Goal: Transaction & Acquisition: Purchase product/service

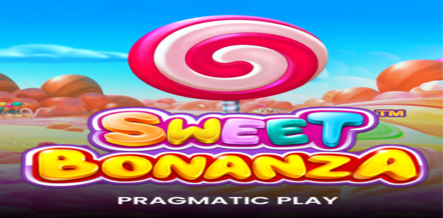
type input "**********"
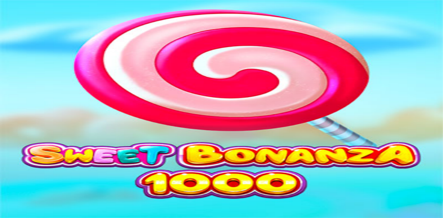
click at [52, 209] on input "Search" at bounding box center [27, 212] width 49 height 7
type input "*"
click at [52, 209] on input "Search" at bounding box center [27, 212] width 49 height 7
type input "**********"
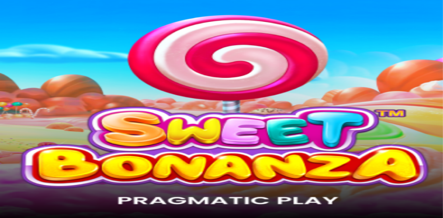
click at [25, 21] on img "Primary" at bounding box center [24, 17] width 42 height 17
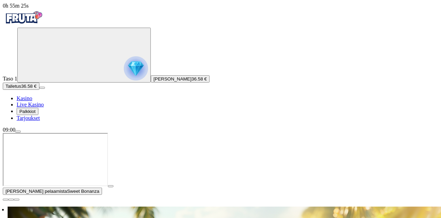
click at [6, 200] on span "close icon" at bounding box center [6, 200] width 0 height 0
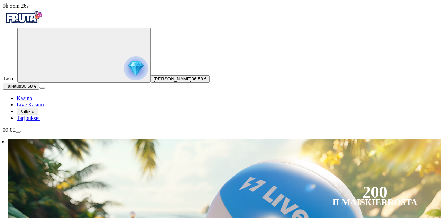
scroll to position [59, 0]
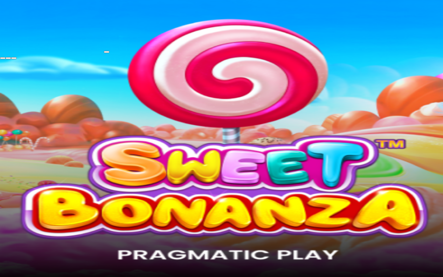
click at [11, 57] on button "button" at bounding box center [14, 58] width 6 height 2
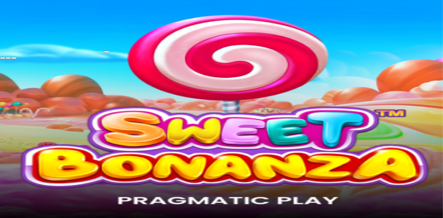
click at [11, 57] on button "button" at bounding box center [14, 58] width 6 height 2
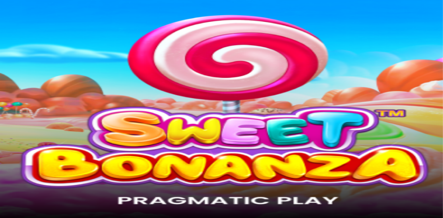
type input "**********"
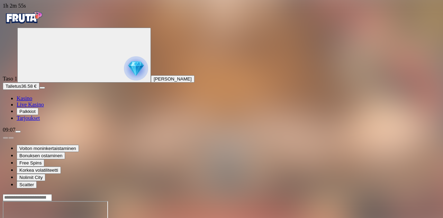
click at [34, 21] on img "Primary" at bounding box center [24, 17] width 42 height 17
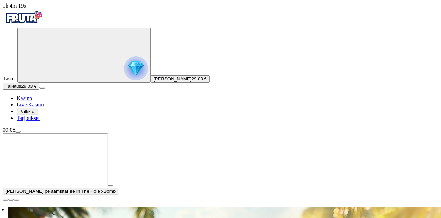
click at [6, 200] on span "close icon" at bounding box center [6, 200] width 0 height 0
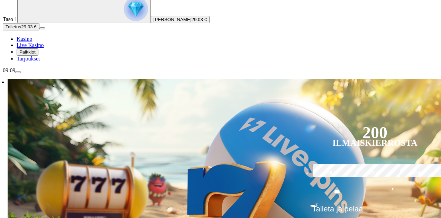
scroll to position [111, 0]
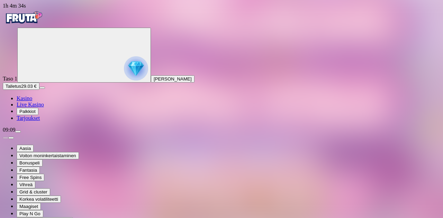
click at [36, 26] on img "Primary" at bounding box center [24, 17] width 42 height 17
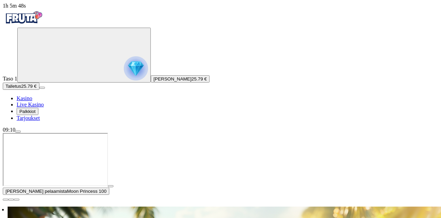
click at [6, 200] on span "close icon" at bounding box center [6, 200] width 0 height 0
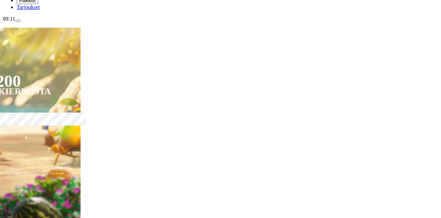
scroll to position [111, 0]
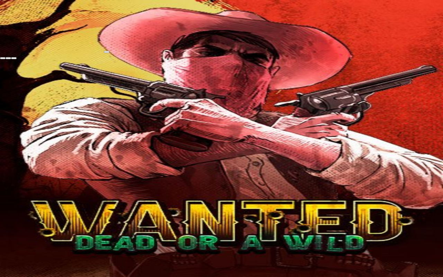
click at [3, 58] on span "close icon" at bounding box center [3, 58] width 0 height 0
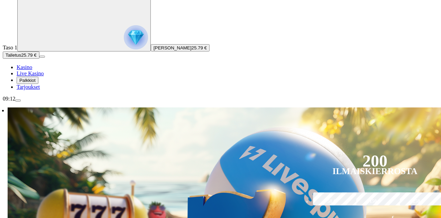
scroll to position [32, 0]
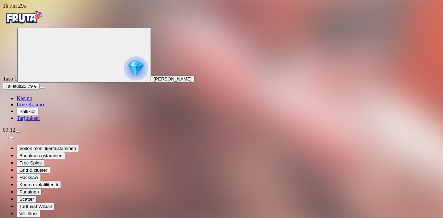
drag, startPoint x: 179, startPoint y: 176, endPoint x: 188, endPoint y: 169, distance: 11.7
type input "*"
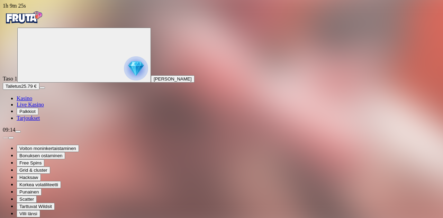
click at [44, 108] on span "Live Kasino" at bounding box center [30, 105] width 27 height 6
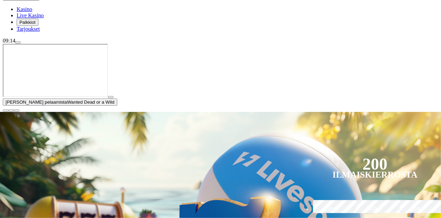
scroll to position [95, 0]
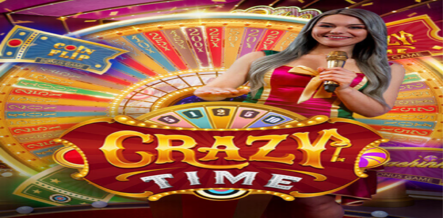
click at [33, 25] on img "Primary" at bounding box center [24, 17] width 42 height 17
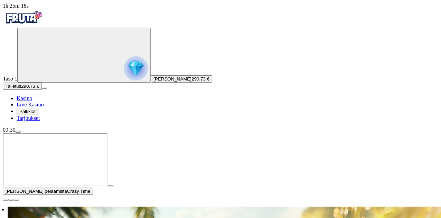
click at [151, 83] on button "Elmo Ahola 290.73 €" at bounding box center [182, 78] width 62 height 7
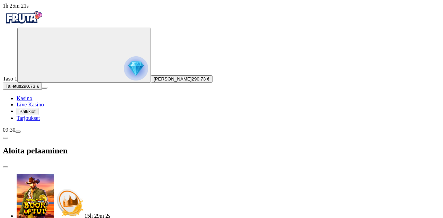
scroll to position [13, 0]
click at [18, 132] on span "menu icon" at bounding box center [18, 132] width 0 height 0
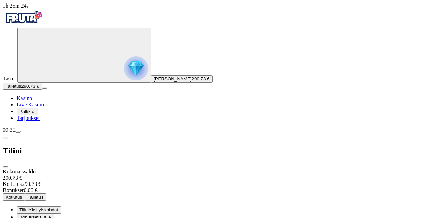
scroll to position [3, 0]
click at [25, 194] on button "Kotiutus" at bounding box center [14, 197] width 22 height 7
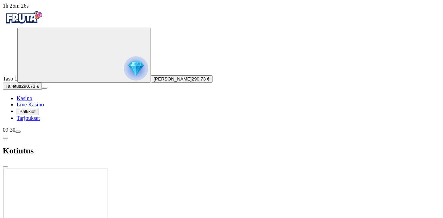
scroll to position [0, 0]
click at [52, 169] on input "number" at bounding box center [27, 172] width 49 height 7
type input "***"
click at [22, 183] on span "Kotiutus" at bounding box center [14, 185] width 17 height 5
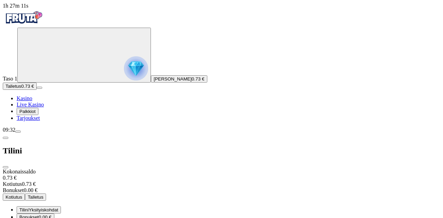
click at [6, 168] on span "close icon" at bounding box center [6, 168] width 0 height 0
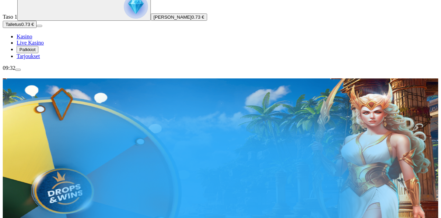
scroll to position [62, 0]
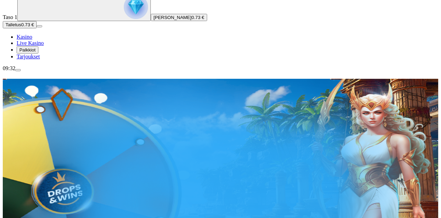
type input "********"
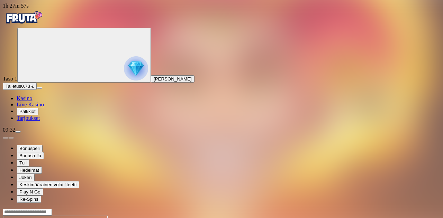
click at [38, 21] on img "Primary" at bounding box center [24, 17] width 42 height 17
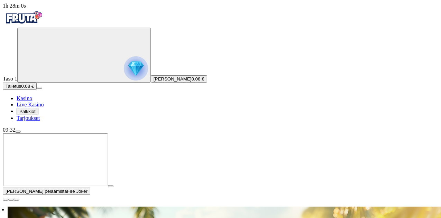
click at [111, 187] on span "play icon" at bounding box center [111, 187] width 0 height 0
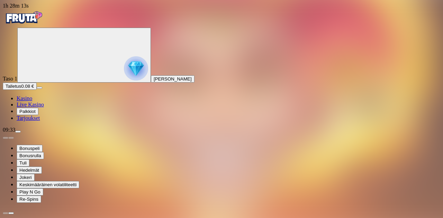
click at [24, 24] on img "Primary" at bounding box center [24, 17] width 42 height 17
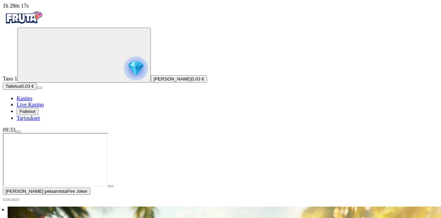
click at [6, 200] on span "close icon" at bounding box center [6, 200] width 0 height 0
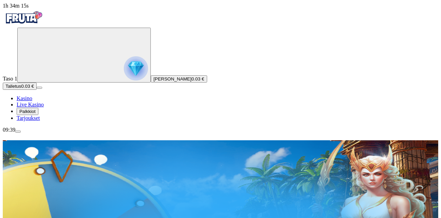
click at [36, 114] on span "Palkkiot" at bounding box center [27, 111] width 16 height 5
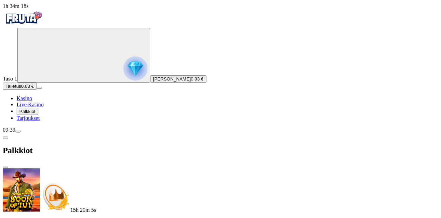
scroll to position [30, 0]
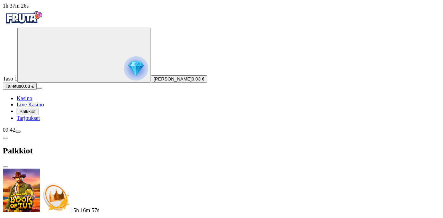
click at [6, 168] on span "close icon" at bounding box center [6, 168] width 0 height 0
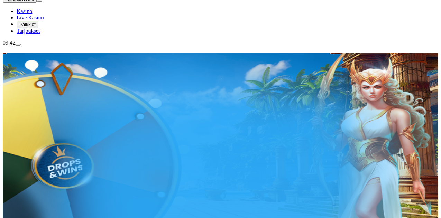
scroll to position [87, 0]
